Goal: Task Accomplishment & Management: Manage account settings

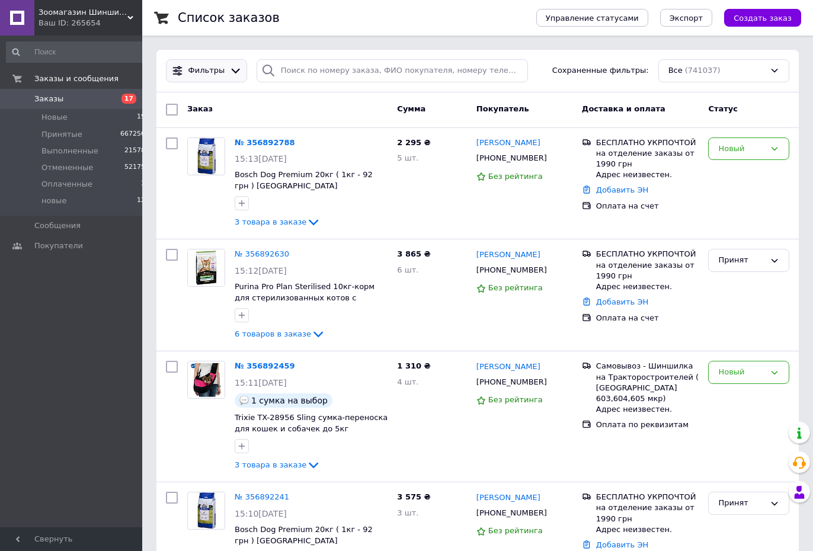
click at [232, 72] on icon at bounding box center [235, 71] width 12 height 12
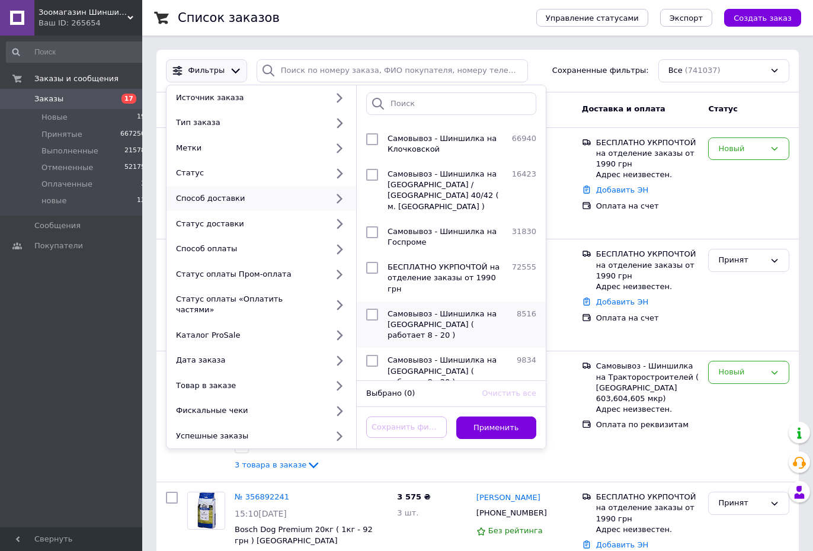
scroll to position [181, 0]
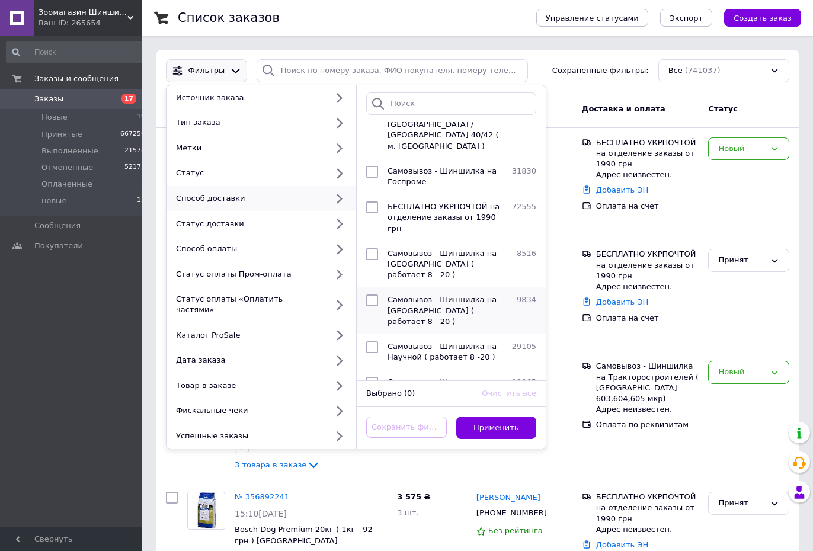
click at [373, 294] on input "checkbox" at bounding box center [372, 300] width 12 height 12
checkbox input "true"
click at [486, 419] on button "Применить" at bounding box center [496, 427] width 81 height 23
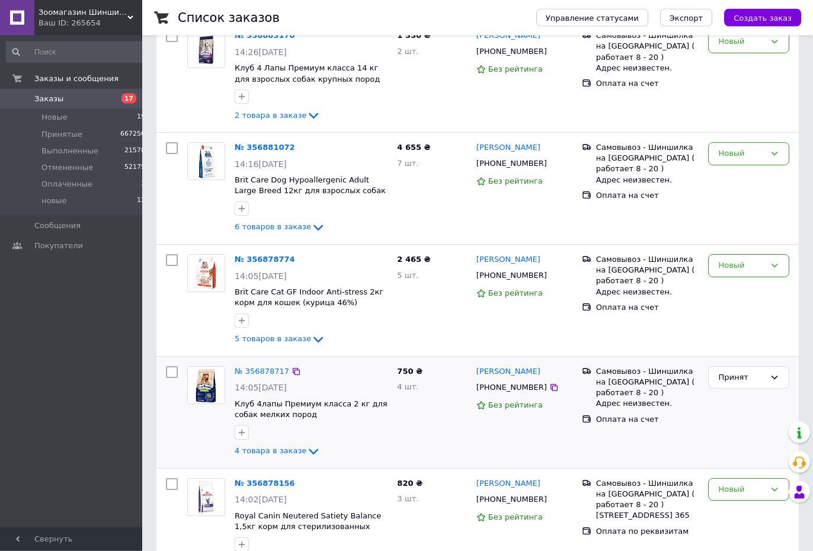
scroll to position [242, 0]
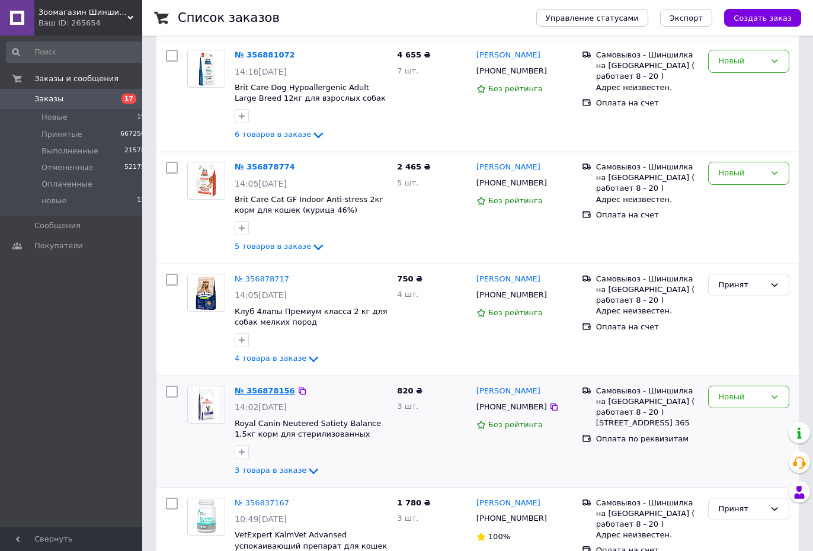
click at [271, 388] on link "№ 356878156" at bounding box center [265, 390] width 60 height 9
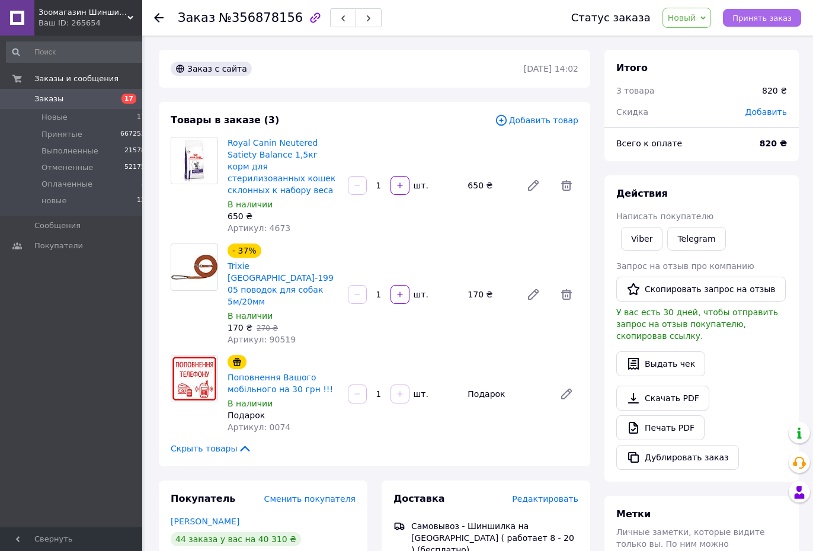
click at [773, 21] on span "Принять заказ" at bounding box center [761, 18] width 59 height 9
click at [658, 418] on link "Печать PDF" at bounding box center [660, 427] width 88 height 25
click at [153, 17] on div "Заказ №356878156 Статус заказа Принят Выполнен Отменен Оплаченный новые Заказ в…" at bounding box center [477, 18] width 671 height 36
click at [161, 19] on icon at bounding box center [158, 17] width 9 height 9
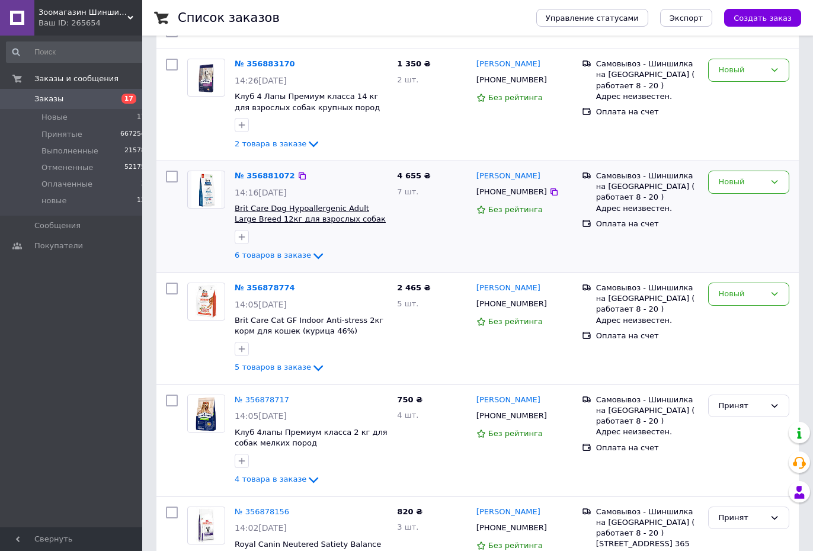
scroll to position [181, 0]
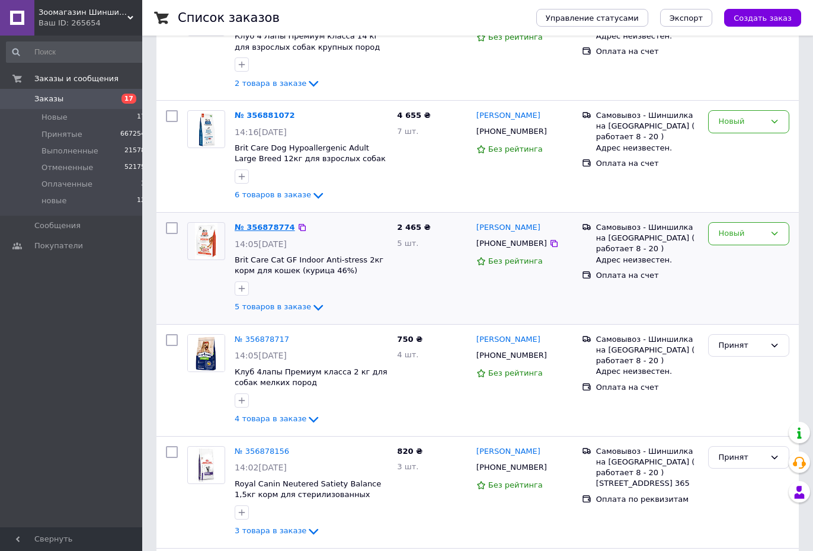
click at [278, 227] on link "№ 356878774" at bounding box center [265, 227] width 60 height 9
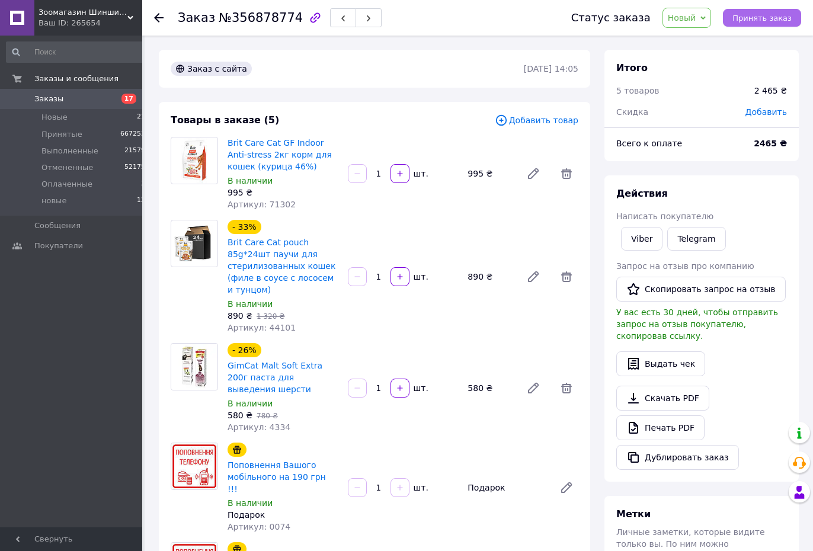
click at [766, 18] on span "Принять заказ" at bounding box center [761, 18] width 59 height 9
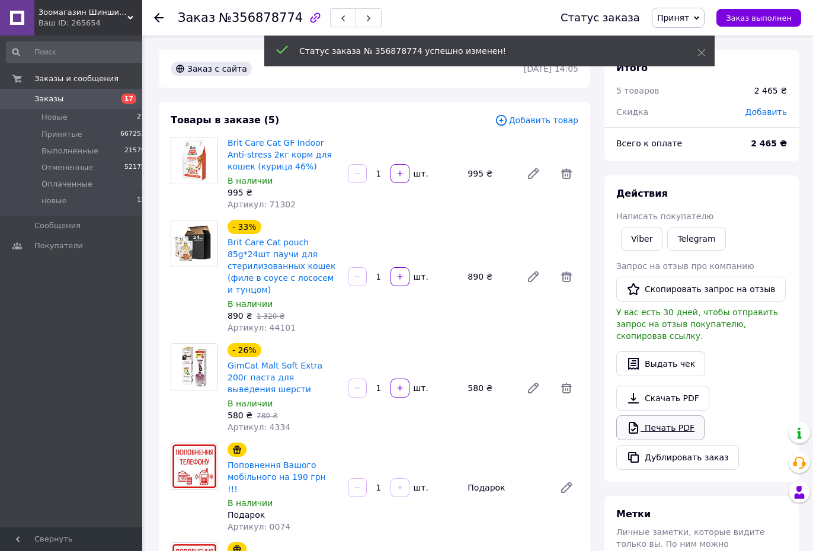
click at [659, 415] on link "Печать PDF" at bounding box center [660, 427] width 88 height 25
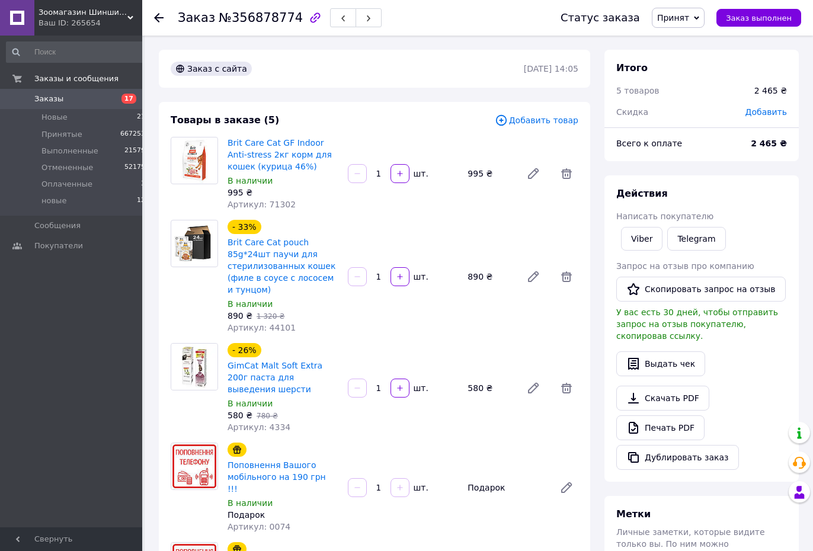
click at [159, 18] on use at bounding box center [158, 17] width 9 height 9
